Goal: Check status: Check status

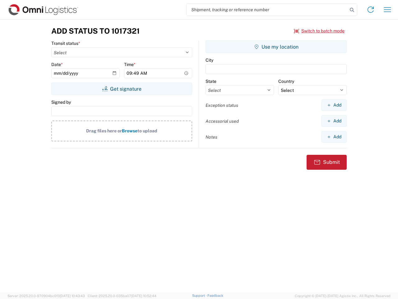
click at [267, 10] on input "search" at bounding box center [267, 10] width 161 height 12
click at [352, 10] on icon at bounding box center [352, 10] width 9 height 9
click at [371, 10] on icon at bounding box center [371, 10] width 10 height 10
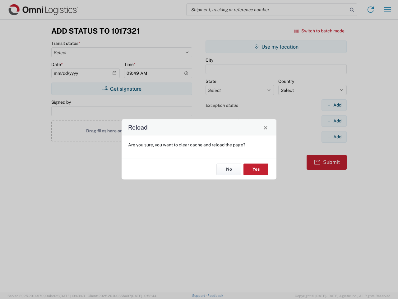
click at [388, 10] on div "Reload Are you sure, you want to clear cache and reload the page? No Yes" at bounding box center [199, 149] width 398 height 299
click at [320, 31] on div "Reload Are you sure, you want to clear cache and reload the page? No Yes" at bounding box center [199, 149] width 398 height 299
click at [122, 89] on div "Reload Are you sure, you want to clear cache and reload the page? No Yes" at bounding box center [199, 149] width 398 height 299
click at [276, 47] on div "Reload Are you sure, you want to clear cache and reload the page? No Yes" at bounding box center [199, 149] width 398 height 299
click at [334, 105] on div "Reload Are you sure, you want to clear cache and reload the page? No Yes" at bounding box center [199, 149] width 398 height 299
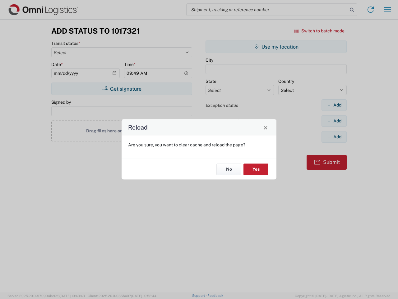
click at [334, 121] on div "Reload Are you sure, you want to clear cache and reload the page? No Yes" at bounding box center [199, 149] width 398 height 299
click at [334, 137] on div "Reload Are you sure, you want to clear cache and reload the page? No Yes" at bounding box center [199, 149] width 398 height 299
